Goal: Task Accomplishment & Management: Use online tool/utility

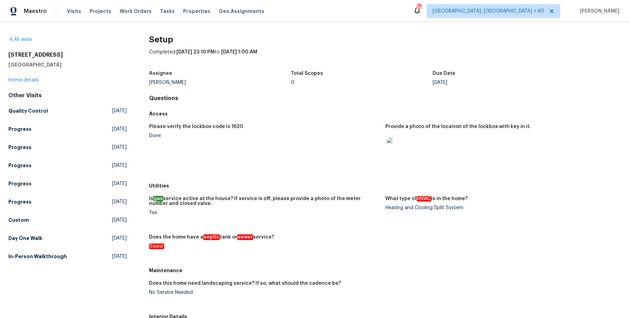
scroll to position [141, 0]
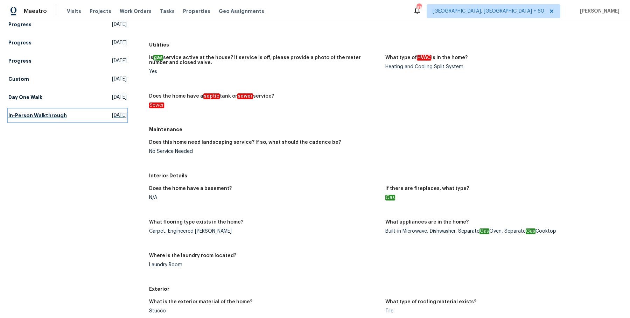
click at [43, 118] on h5 "In-Person Walkthrough" at bounding box center [37, 115] width 58 height 7
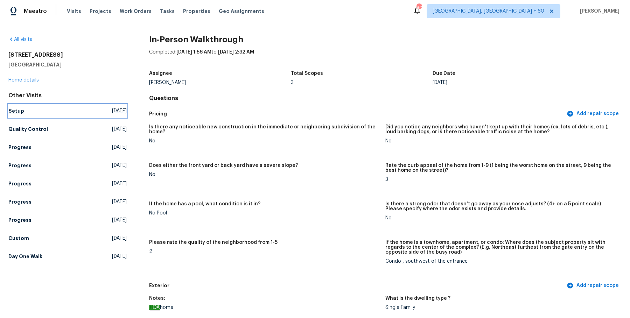
click at [21, 115] on link "Setup [DATE]" at bounding box center [67, 111] width 118 height 13
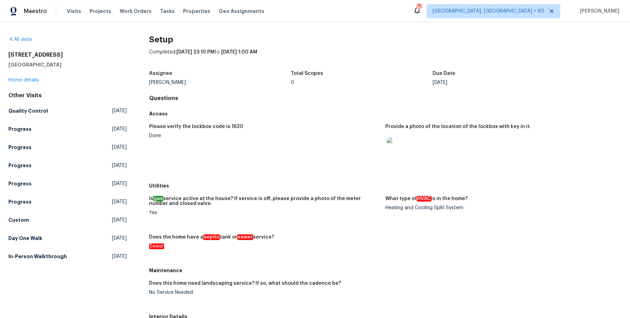
scroll to position [273, 0]
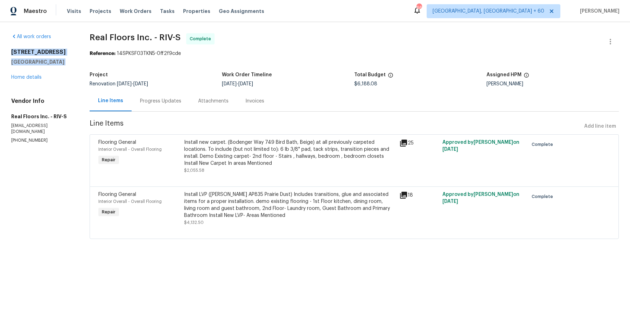
drag, startPoint x: 10, startPoint y: 49, endPoint x: 52, endPoint y: 66, distance: 45.3
click at [52, 66] on div "All work orders [STREET_ADDRESS] Home details Vendor Info Real Floors Inc. - RI…" at bounding box center [315, 140] width 630 height 237
copy div "[STREET_ADDRESS]"
click at [139, 13] on span "Work Orders" at bounding box center [136, 11] width 32 height 7
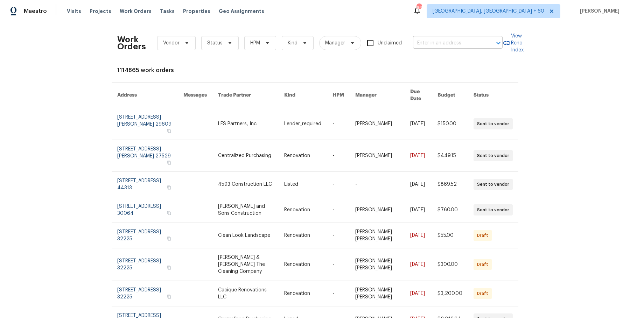
click at [475, 38] on input "text" at bounding box center [448, 43] width 70 height 11
paste input "[STREET_ADDRESS]"
type input "[STREET_ADDRESS]"
click at [451, 64] on li "[STREET_ADDRESS]" at bounding box center [457, 59] width 90 height 12
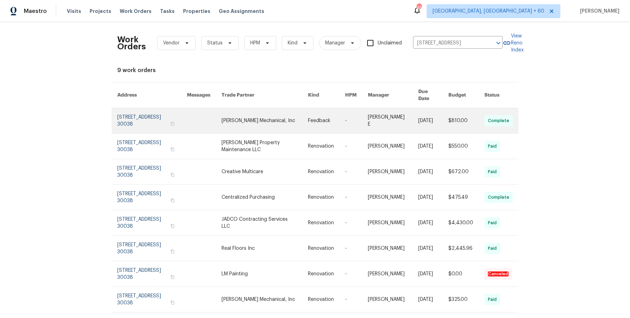
click at [345, 123] on td "-" at bounding box center [351, 121] width 23 height 26
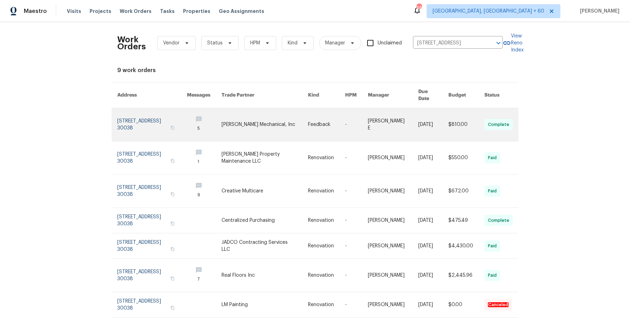
click at [345, 123] on td "-" at bounding box center [351, 124] width 23 height 33
click at [320, 123] on link at bounding box center [326, 124] width 37 height 33
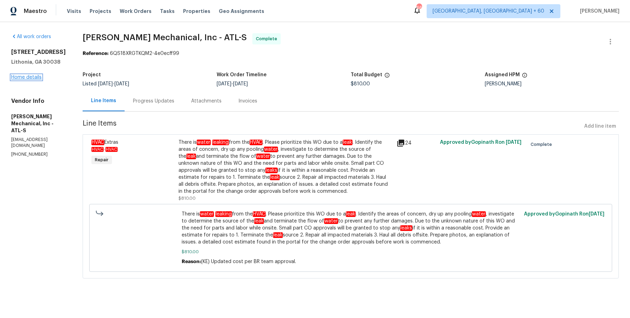
click at [36, 77] on link "Home details" at bounding box center [26, 77] width 30 height 5
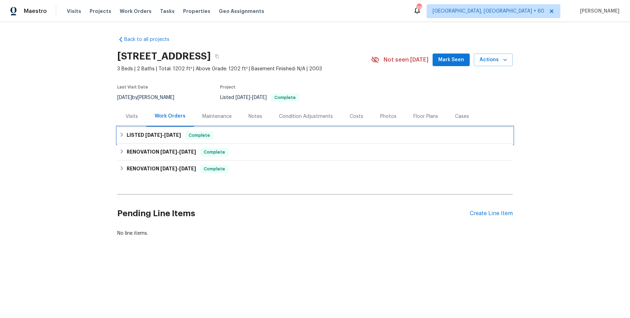
click at [273, 135] on div "LISTED [DATE] - [DATE] Complete" at bounding box center [315, 135] width 392 height 8
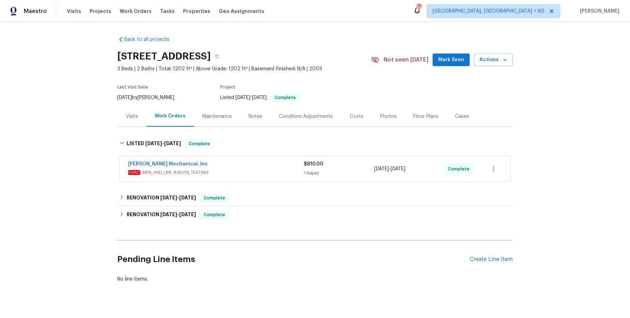
click at [265, 159] on div "[PERSON_NAME] Mechanical, Inc HVAC , BRN_AND_LRR, RADON_TESTING $810.00 1 Repai…" at bounding box center [315, 169] width 391 height 25
click at [265, 166] on div "[PERSON_NAME] Mechanical, Inc" at bounding box center [216, 165] width 176 height 8
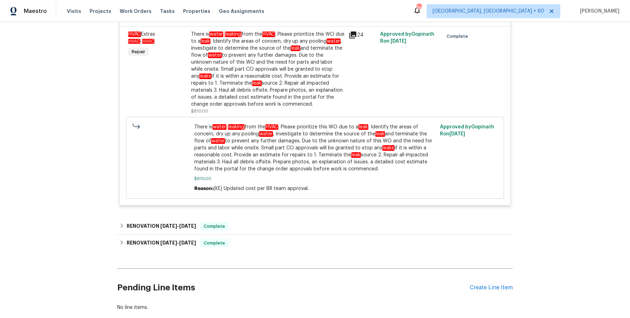
scroll to position [174, 0]
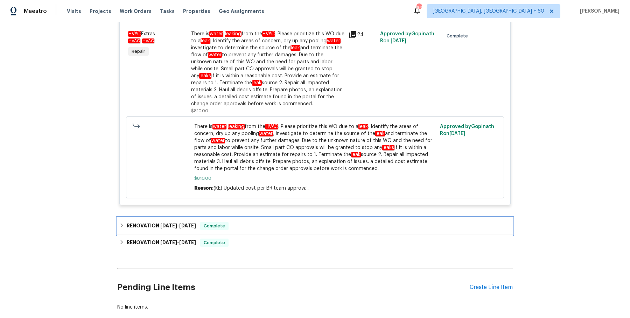
click at [246, 218] on div "RENOVATION [DATE] - [DATE] Complete" at bounding box center [315, 226] width 396 height 17
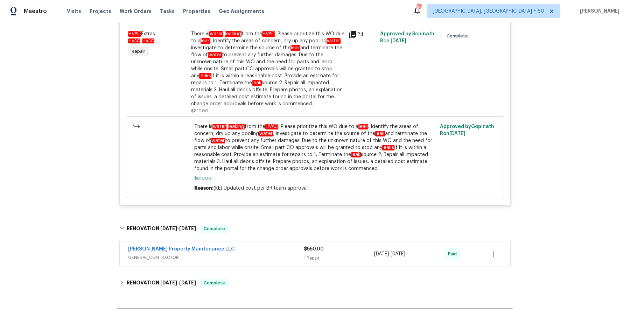
click at [240, 254] on span "GENERAL_CONTRACTOR" at bounding box center [216, 257] width 176 height 7
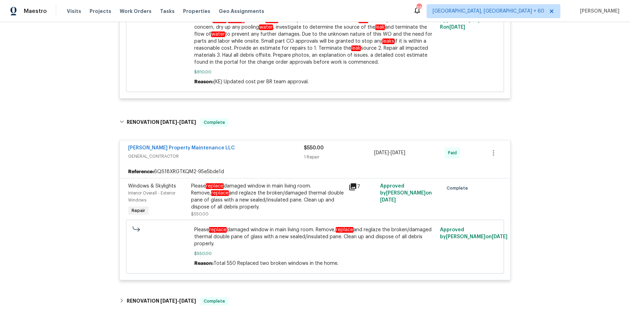
scroll to position [378, 0]
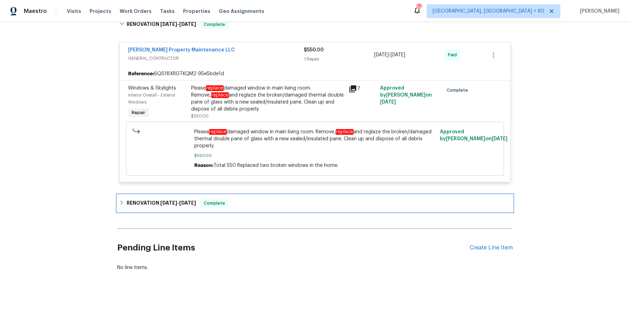
click at [239, 208] on div "RENOVATION [DATE] - [DATE] Complete" at bounding box center [315, 203] width 396 height 17
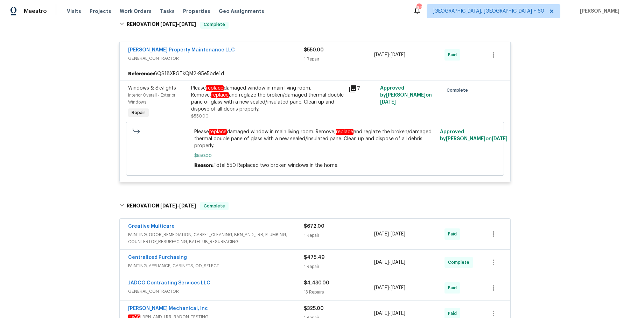
click at [258, 239] on span "PAINTING, ODOR_REMEDIATION, CARPET_CLEANING, BRN_AND_LRR, PLUMBING, COUNTERTOP_…" at bounding box center [216, 239] width 176 height 14
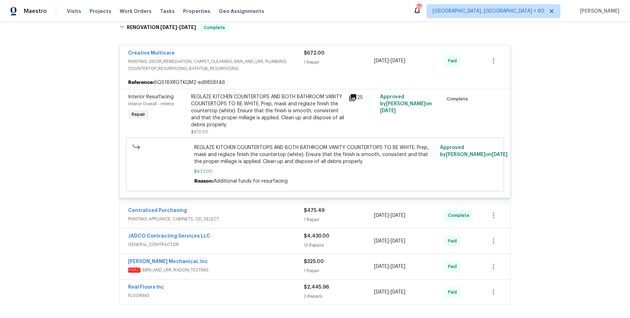
scroll to position [559, 0]
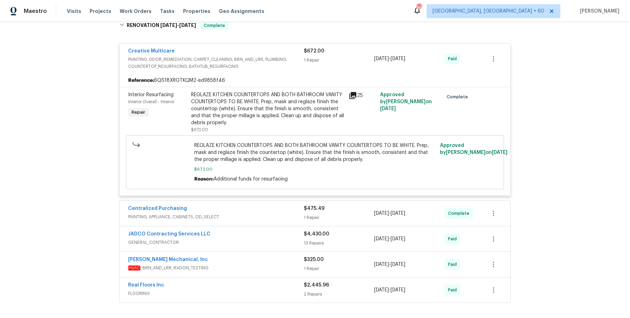
click at [262, 225] on div "Centralized Purchasing PAINTING, APPLIANCE, CABINETS, OD_SELECT $475.49 1 Repai…" at bounding box center [315, 213] width 391 height 25
click at [264, 217] on span "PAINTING, APPLIANCE, CABINETS, OD_SELECT" at bounding box center [216, 217] width 176 height 7
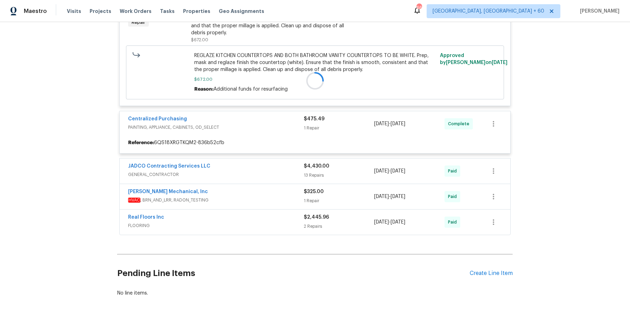
scroll to position [651, 0]
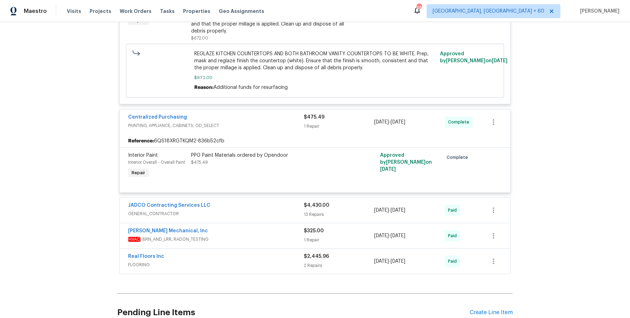
click at [264, 217] on div "JADCO Contracting Services LLC GENERAL_CONTRACTOR" at bounding box center [216, 210] width 176 height 17
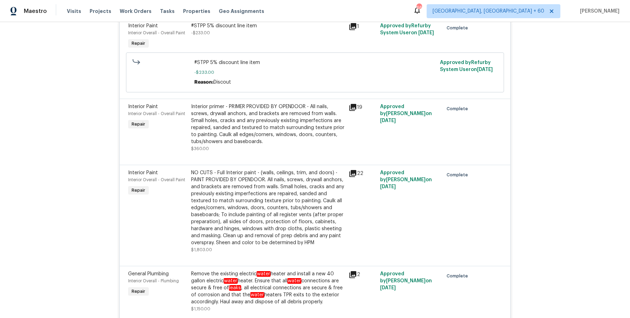
scroll to position [1793, 0]
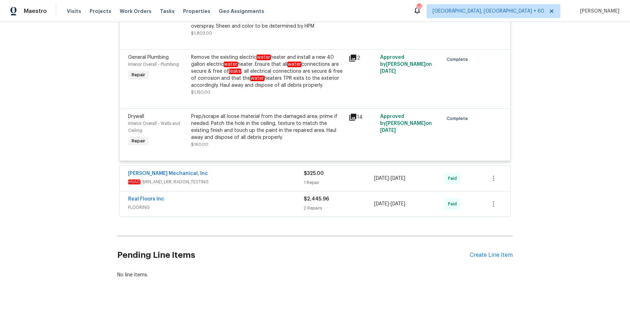
click at [255, 179] on span "HVAC , BRN_AND_LRR, RADON_TESTING" at bounding box center [216, 182] width 176 height 7
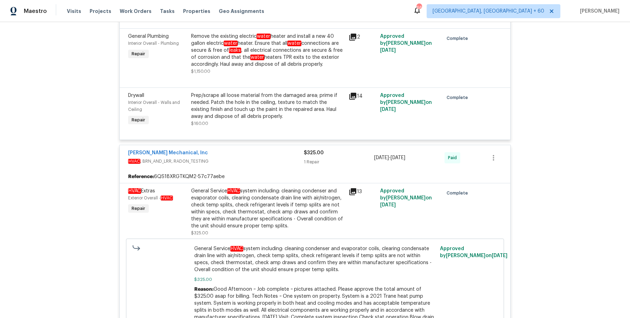
scroll to position [1976, 0]
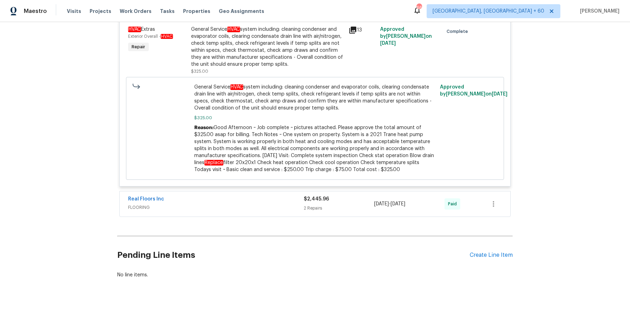
click at [269, 204] on span "FLOORING" at bounding box center [216, 207] width 176 height 7
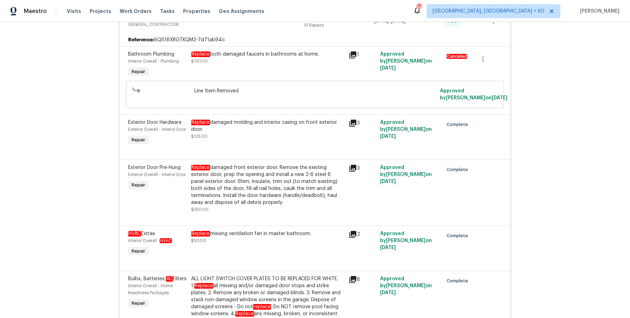
scroll to position [0, 0]
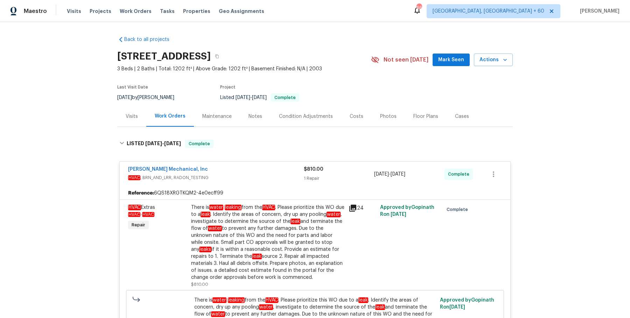
click at [310, 63] on div "[STREET_ADDRESS]" at bounding box center [244, 56] width 254 height 18
click at [223, 60] on button "button" at bounding box center [217, 56] width 13 height 13
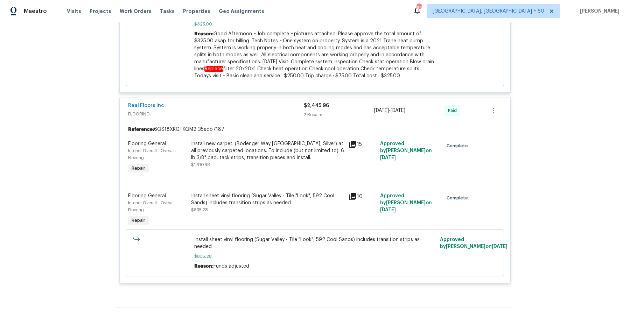
scroll to position [2135, 0]
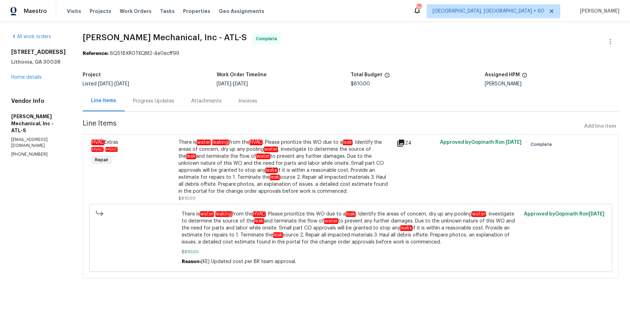
click at [185, 113] on section "[PERSON_NAME] Mechanical, Inc - ATL-S Complete Reference: 6QS18XRGTKQM2-4e0ecff…" at bounding box center [351, 160] width 537 height 254
click at [185, 112] on section "JH Martin Mechanical, Inc - ATL-S Complete Reference: 6QS18XRGTKQM2-4e0ecff99 P…" at bounding box center [351, 160] width 537 height 254
click at [178, 105] on div "Progress Updates" at bounding box center [154, 101] width 58 height 21
